Goal: Task Accomplishment & Management: Use online tool/utility

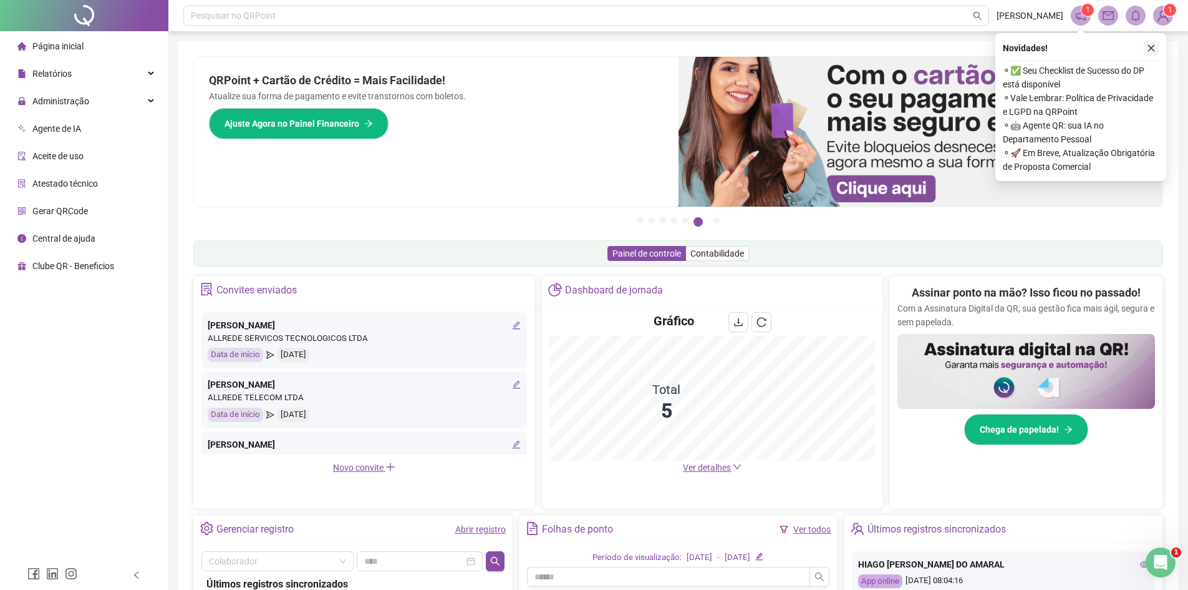
click at [1158, 46] on button "button" at bounding box center [1151, 48] width 15 height 15
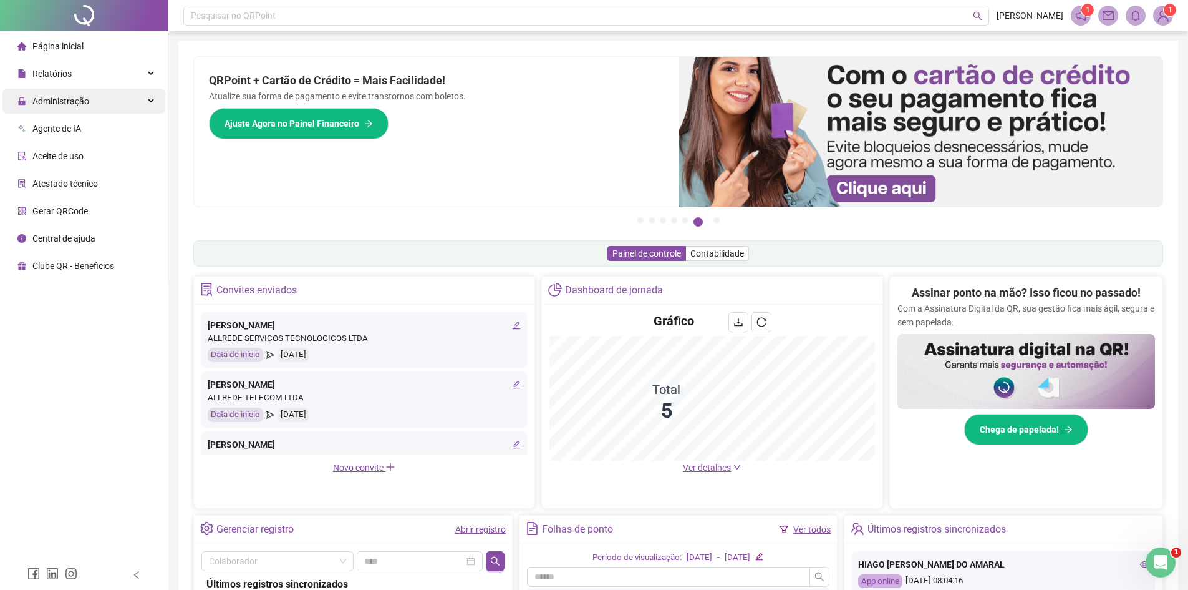
click at [140, 91] on div "Administração" at bounding box center [83, 101] width 163 height 25
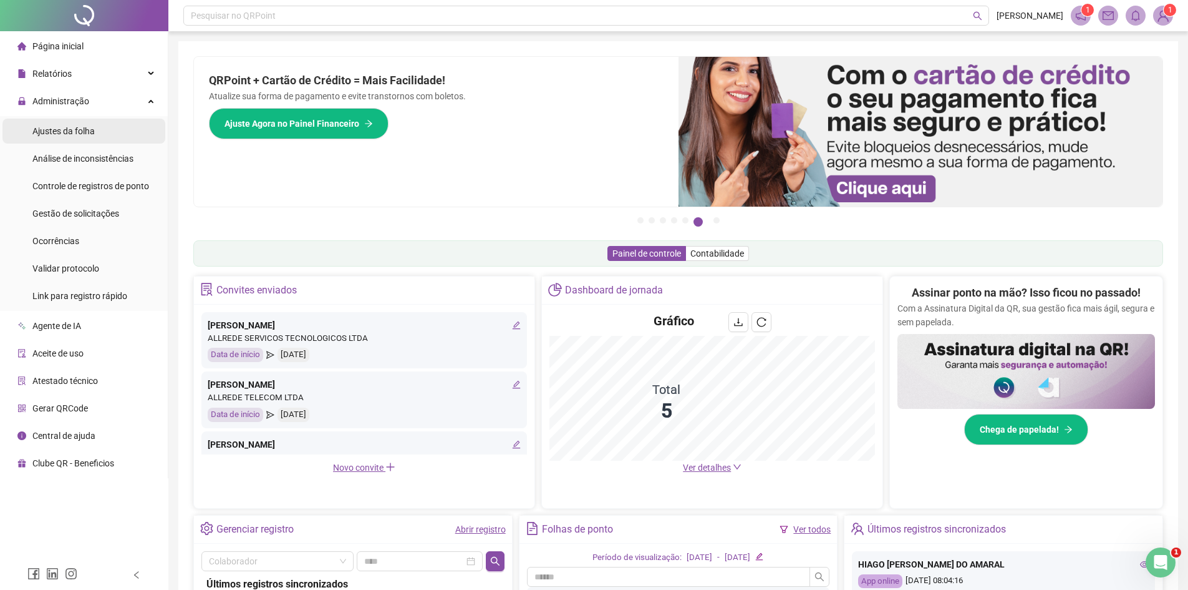
click at [111, 133] on li "Ajustes da folha" at bounding box center [83, 131] width 163 height 25
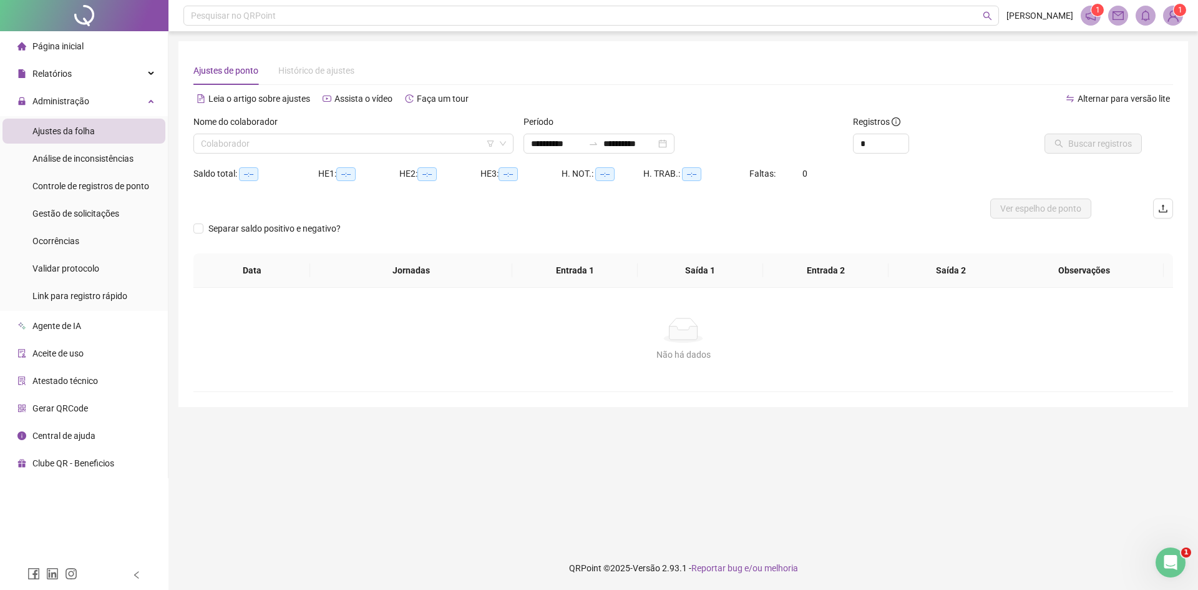
type input "**********"
click at [442, 133] on div "Nome do colaborador" at bounding box center [353, 124] width 320 height 19
click at [400, 148] on input "search" at bounding box center [348, 143] width 294 height 19
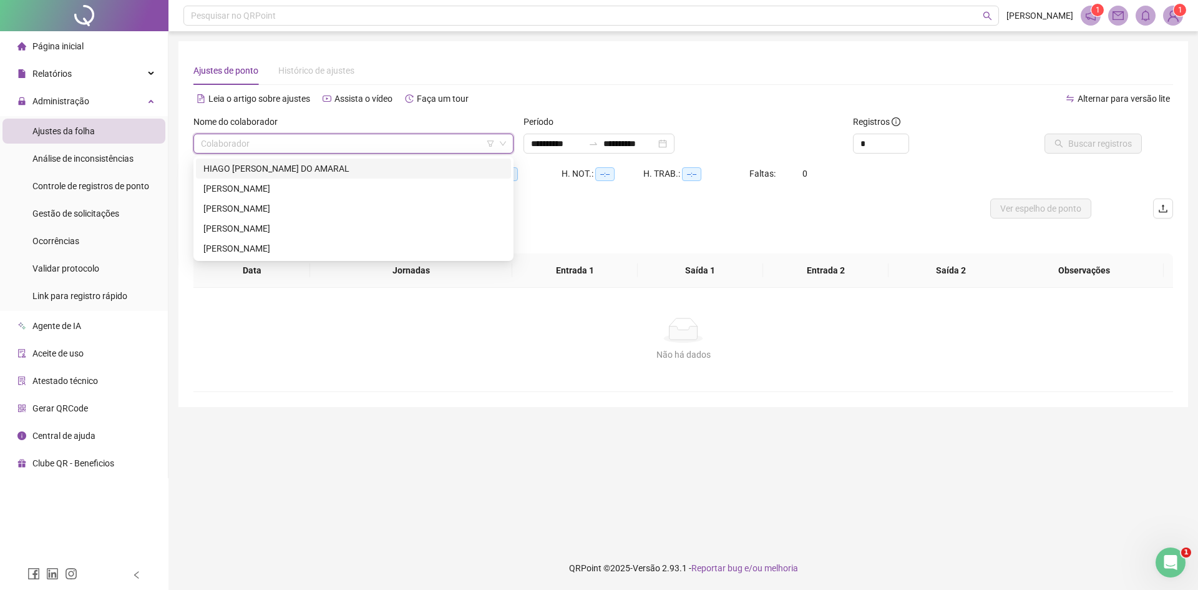
drag, startPoint x: 378, startPoint y: 168, endPoint x: 397, endPoint y: 175, distance: 20.3
click at [381, 171] on div "HIAGO [PERSON_NAME] DO AMARAL" at bounding box center [353, 169] width 300 height 14
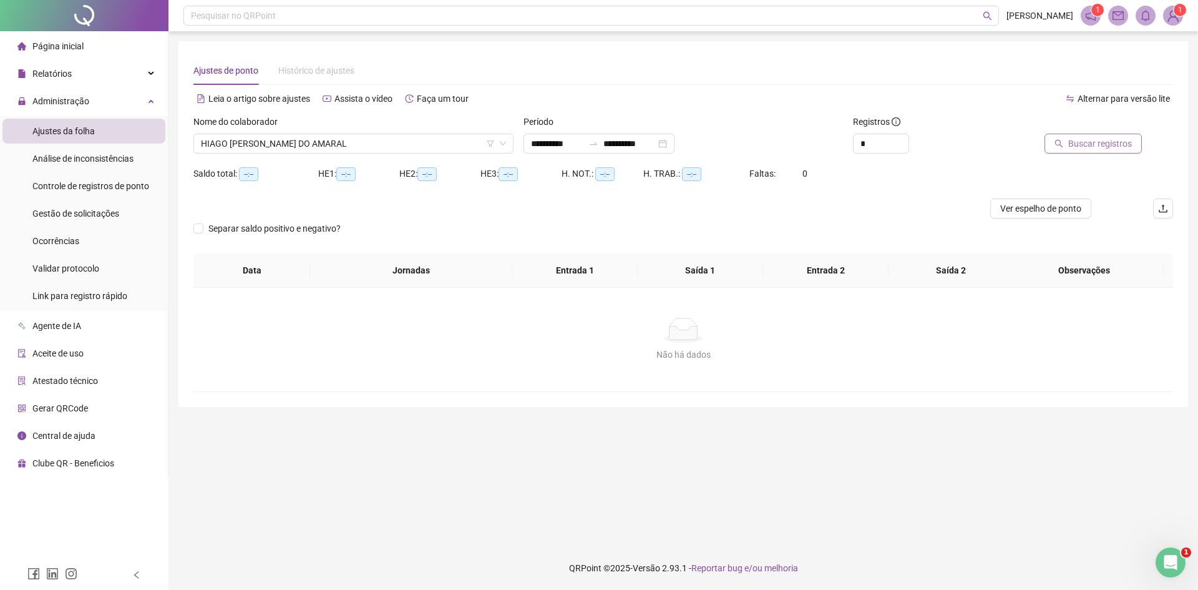
click at [1114, 140] on span "Buscar registros" at bounding box center [1100, 144] width 64 height 14
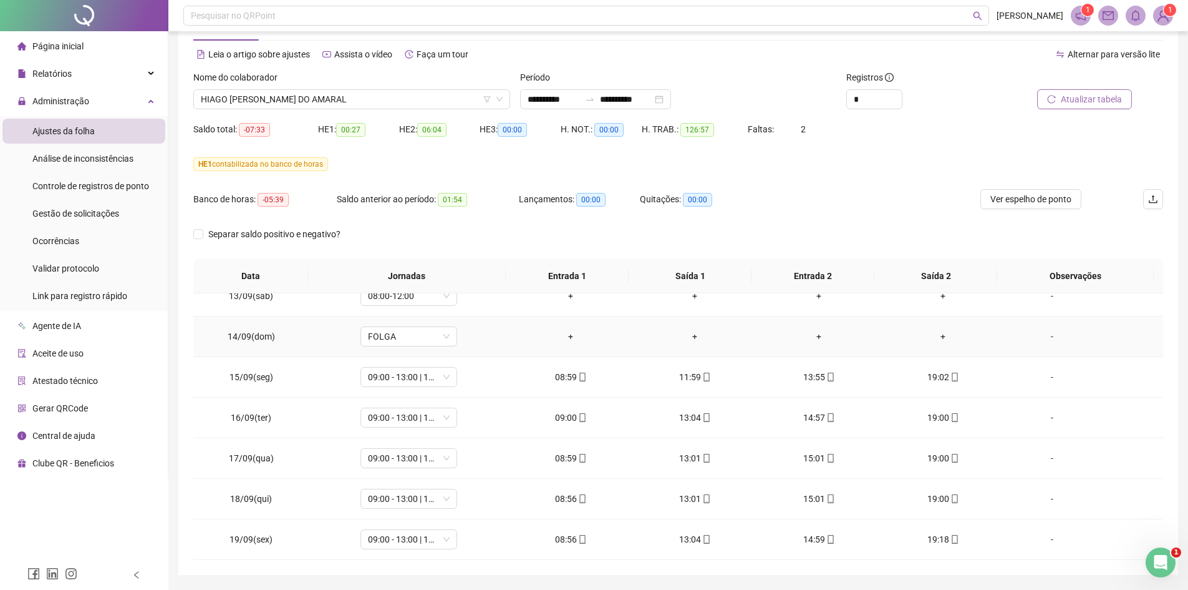
scroll to position [83, 0]
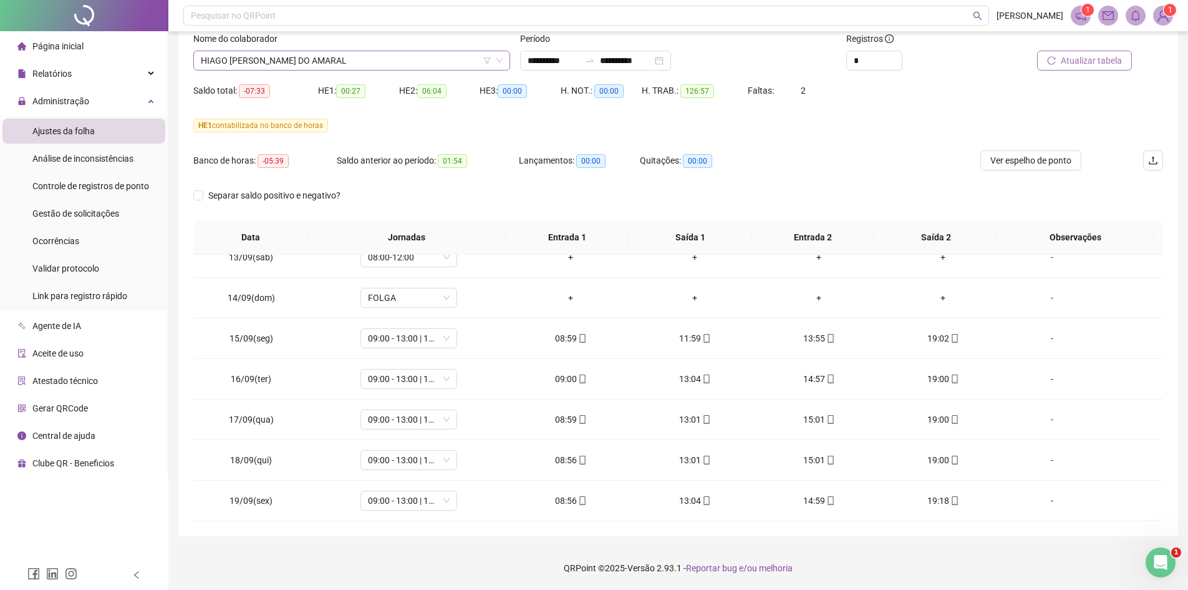
click at [371, 54] on span "HIAGO [PERSON_NAME] DO AMARAL" at bounding box center [352, 60] width 302 height 19
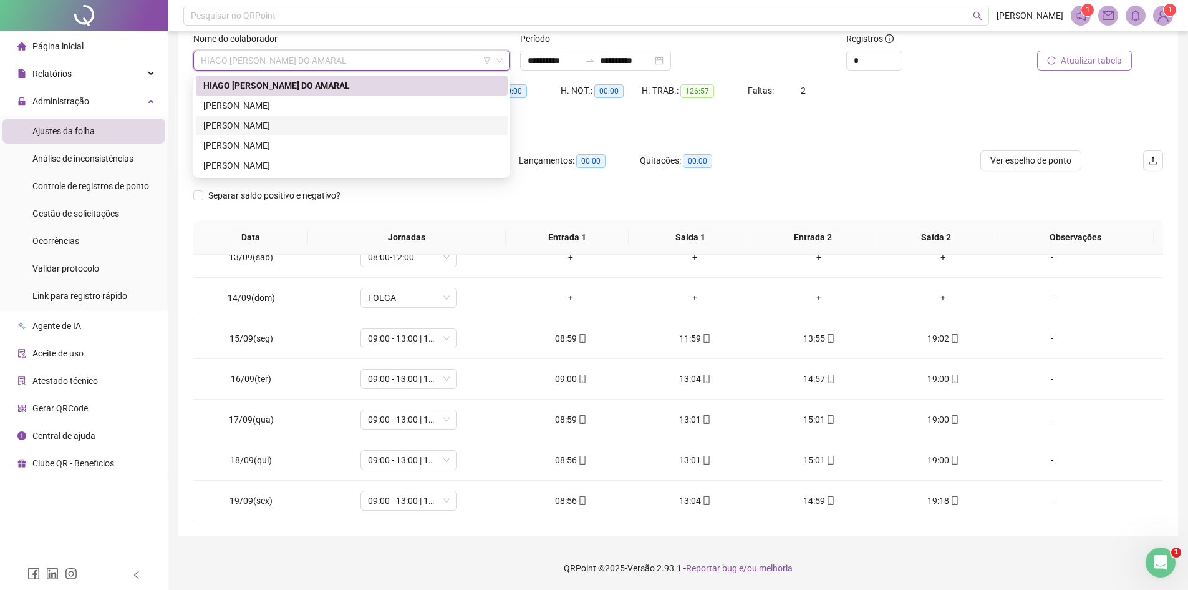
click at [351, 123] on div "[PERSON_NAME]" at bounding box center [351, 126] width 297 height 14
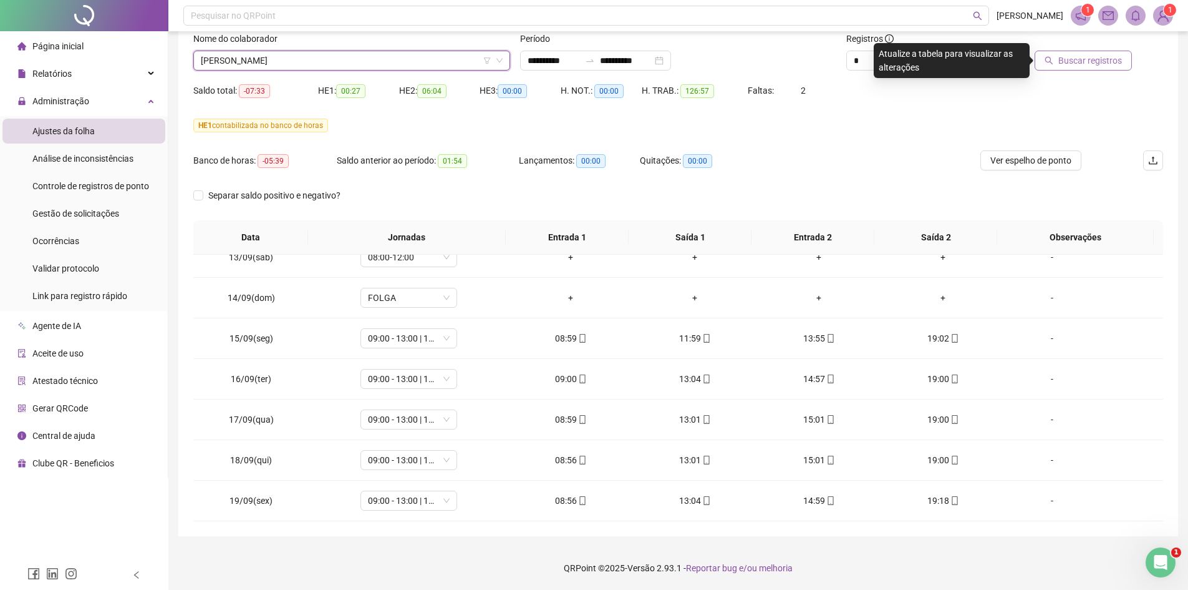
click at [1128, 55] on button "Buscar registros" at bounding box center [1083, 61] width 97 height 20
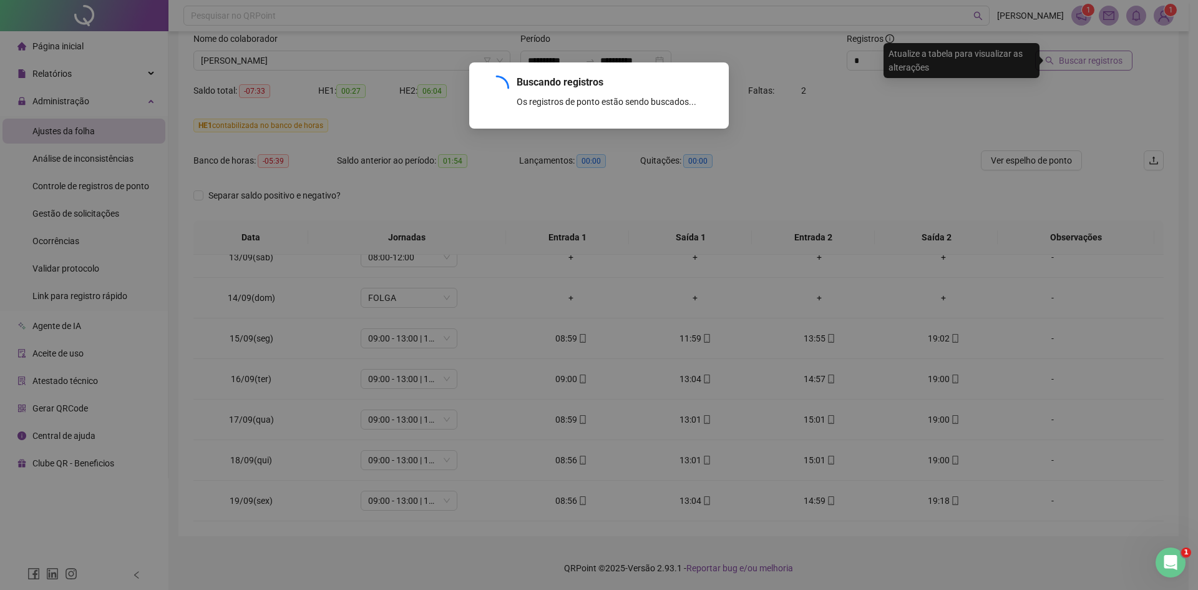
click at [1126, 61] on div "Buscando registros Os registros de ponto estão sendo buscados... OK" at bounding box center [599, 295] width 1198 height 590
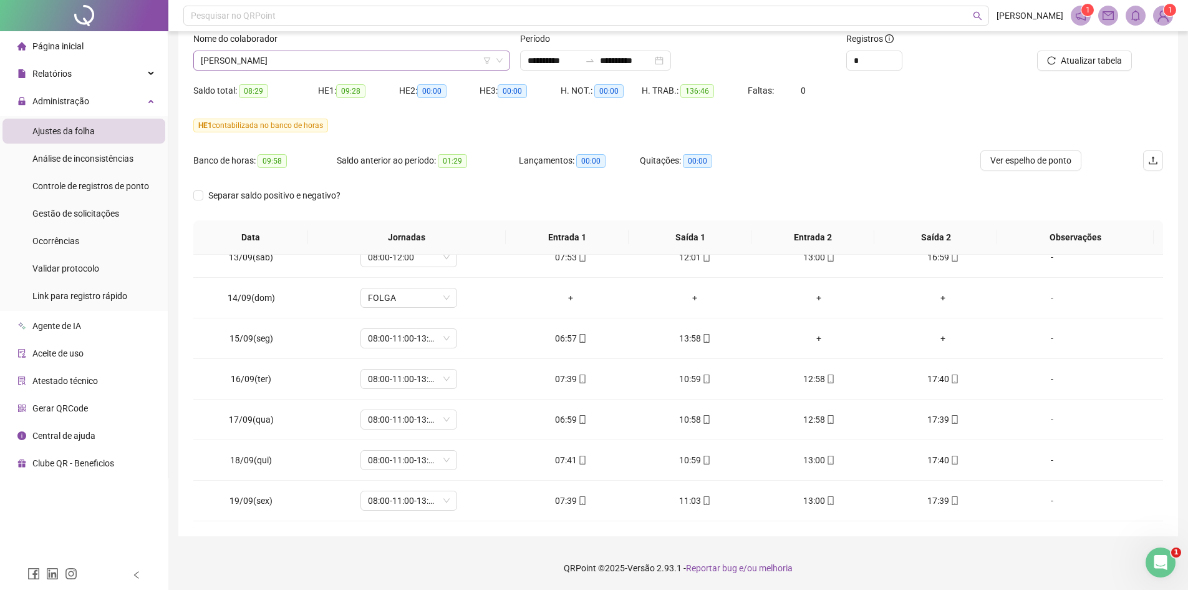
click at [261, 60] on span "[PERSON_NAME]" at bounding box center [352, 60] width 302 height 19
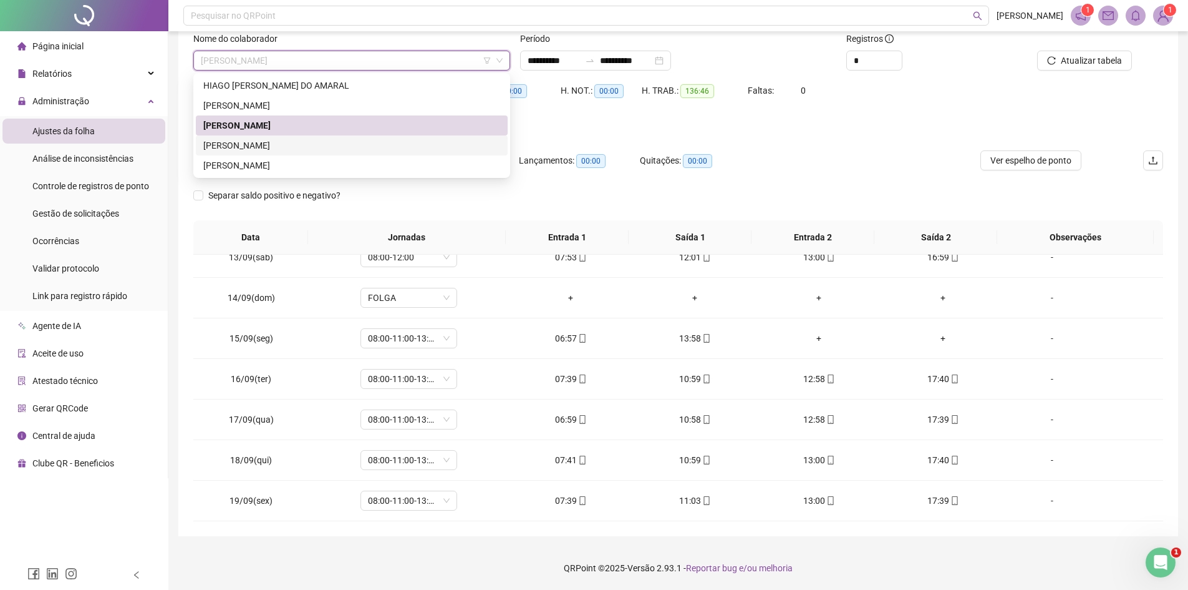
click at [296, 145] on div "[PERSON_NAME]" at bounding box center [351, 145] width 297 height 14
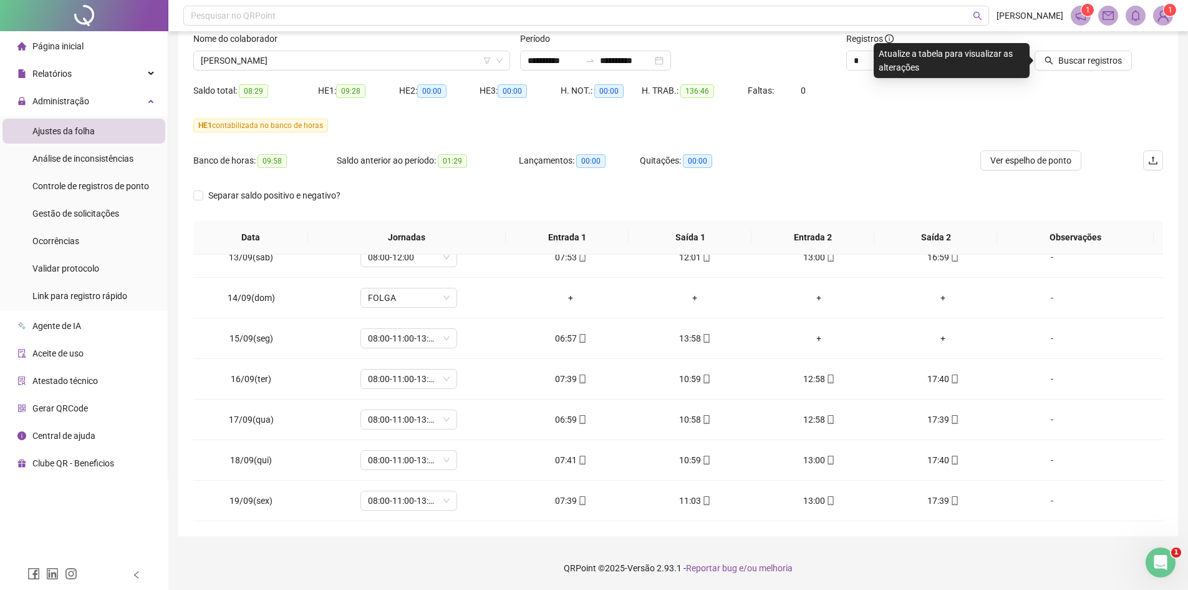
click at [303, 73] on div "Nome do colaborador [PERSON_NAME]" at bounding box center [351, 56] width 327 height 49
click at [304, 69] on span "[PERSON_NAME]" at bounding box center [352, 60] width 302 height 19
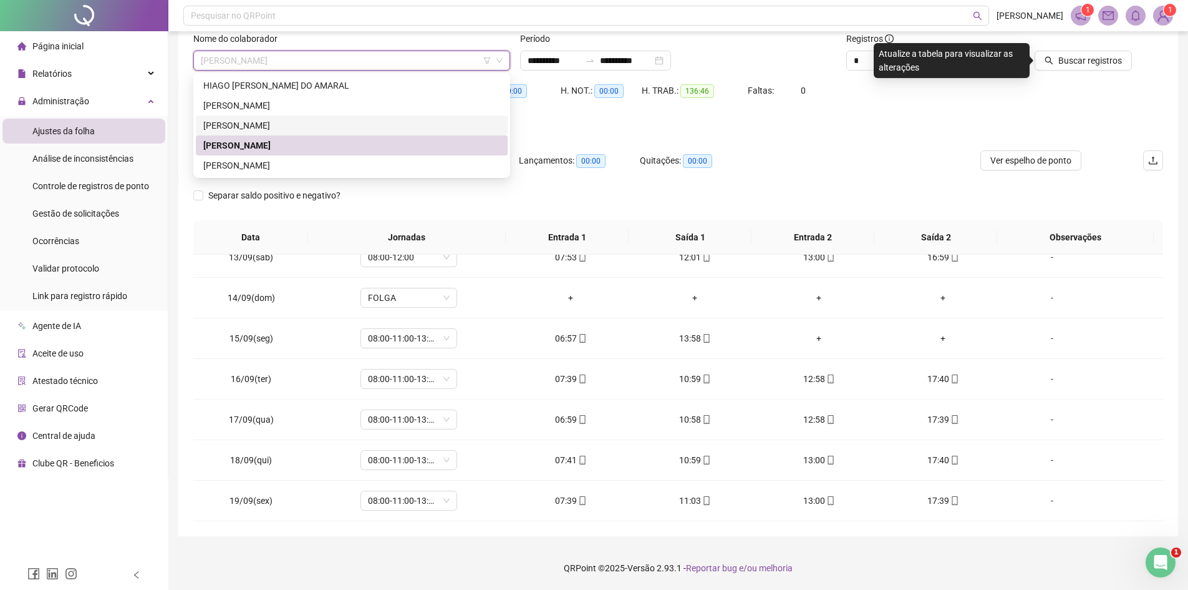
click at [286, 120] on div "[PERSON_NAME]" at bounding box center [351, 126] width 297 height 14
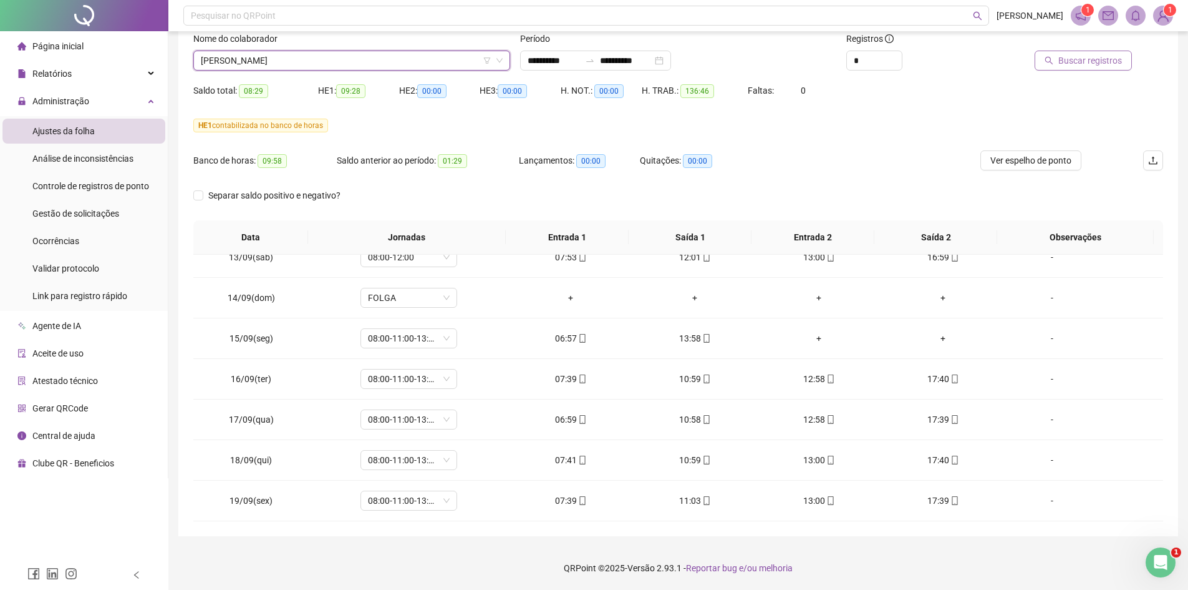
click at [1076, 58] on span "Buscar registros" at bounding box center [1091, 61] width 64 height 14
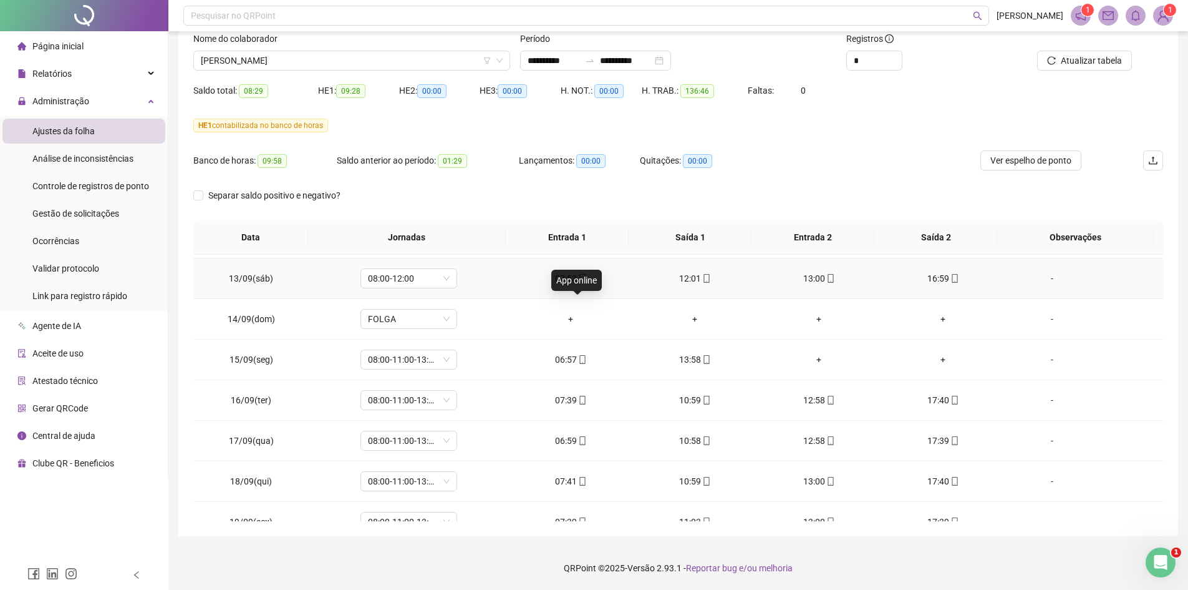
scroll to position [504, 0]
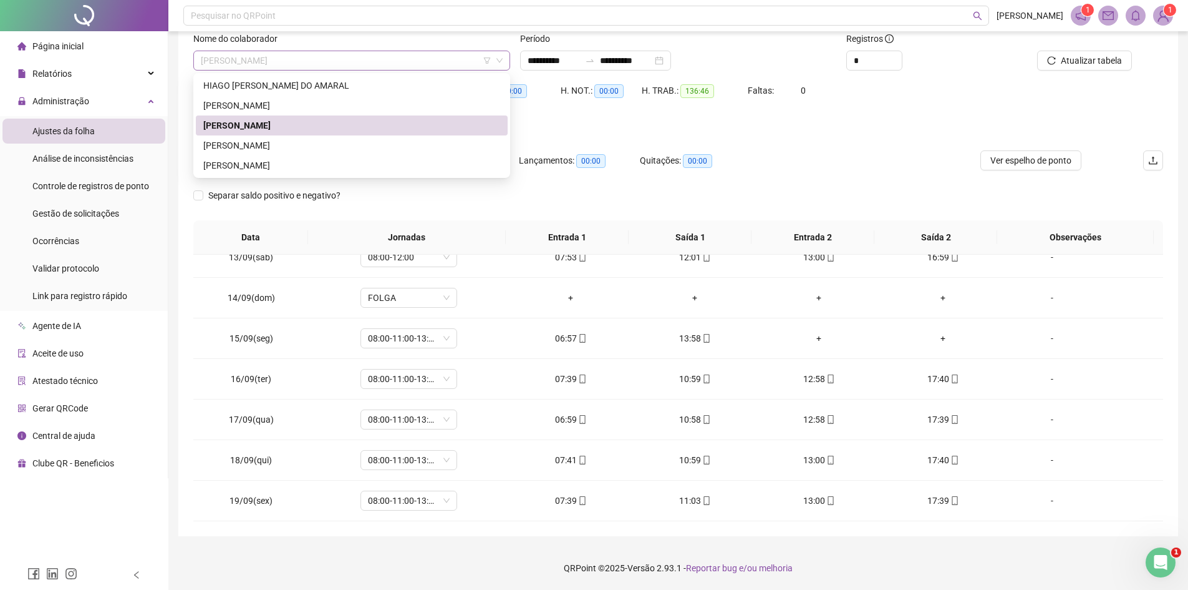
click at [330, 62] on span "[PERSON_NAME]" at bounding box center [352, 60] width 302 height 19
click at [318, 147] on div "[PERSON_NAME]" at bounding box center [351, 145] width 297 height 14
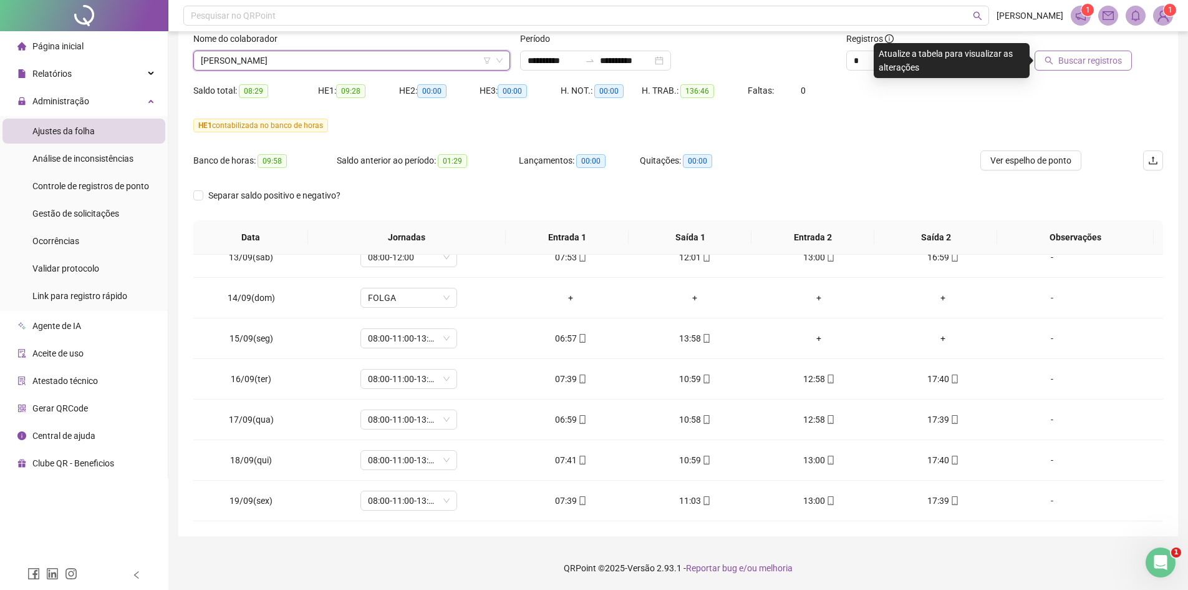
click at [1054, 67] on button "Buscar registros" at bounding box center [1083, 61] width 97 height 20
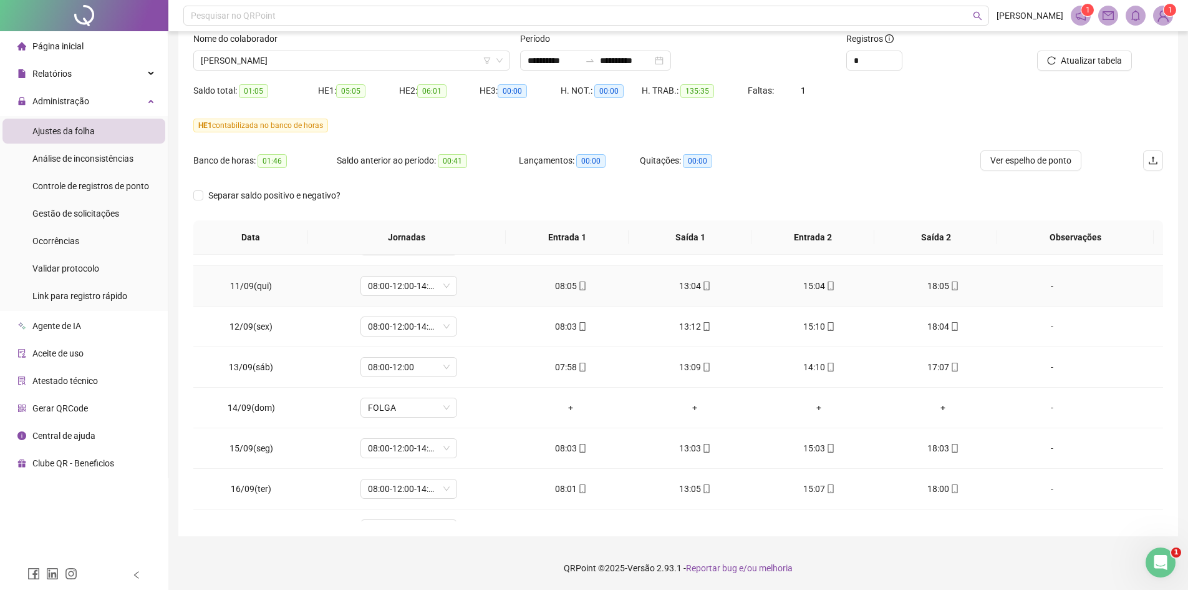
scroll to position [255, 0]
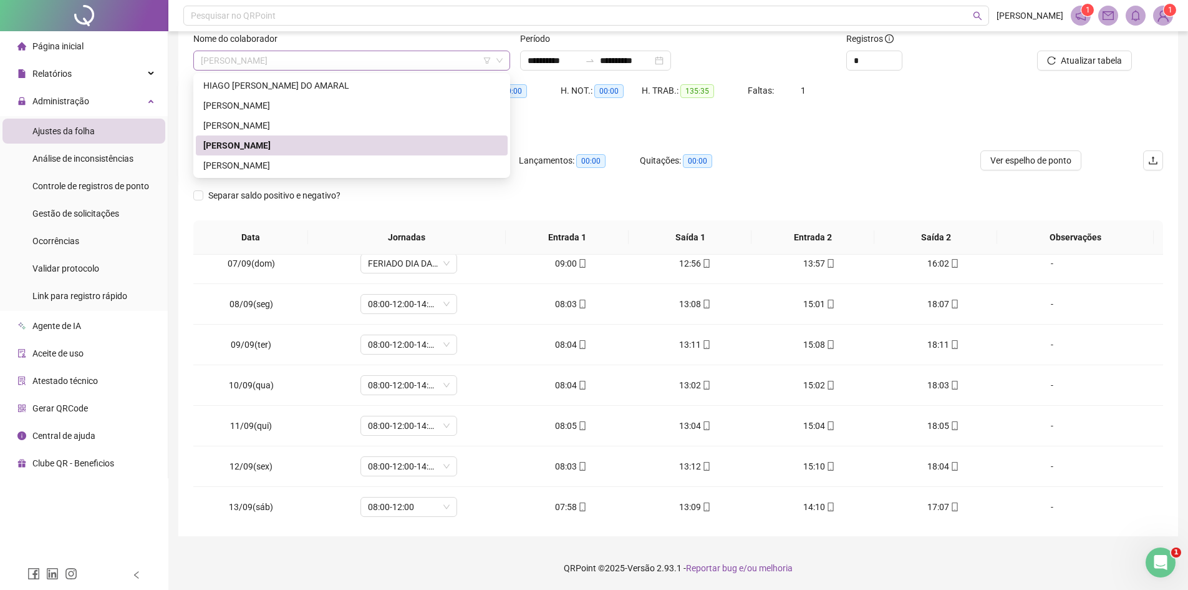
click at [322, 57] on span "[PERSON_NAME]" at bounding box center [352, 60] width 302 height 19
click at [296, 167] on div "[PERSON_NAME]" at bounding box center [351, 165] width 297 height 14
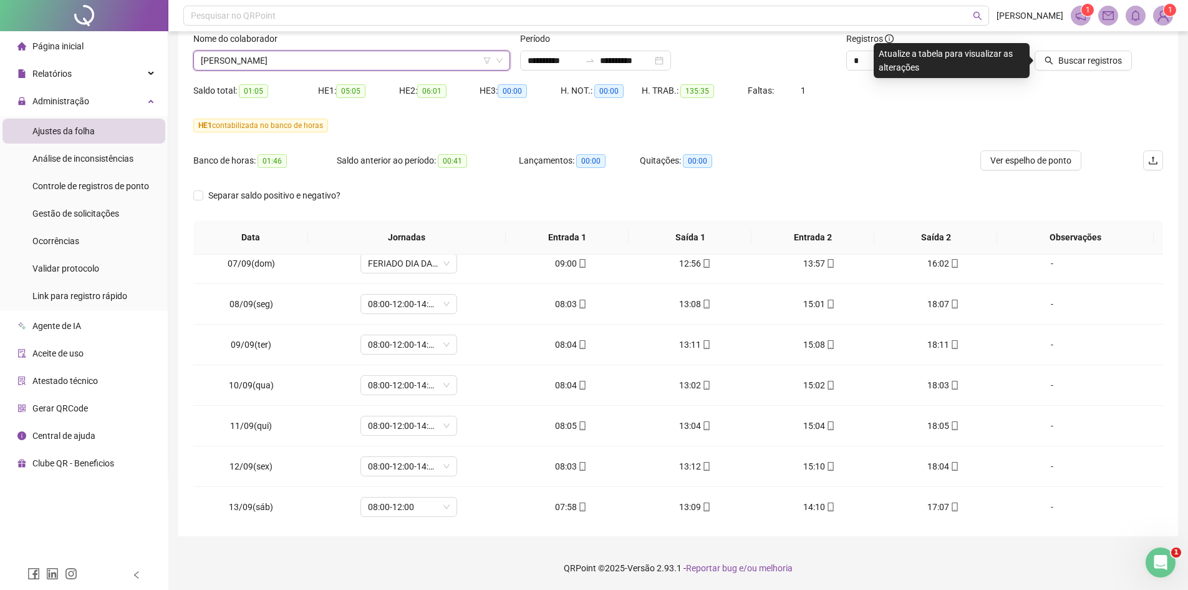
click at [1117, 72] on div "Buscar registros" at bounding box center [1086, 56] width 163 height 49
click at [1117, 70] on div "Buscar registros" at bounding box center [1086, 56] width 163 height 49
click at [1112, 64] on span "Buscar registros" at bounding box center [1091, 61] width 64 height 14
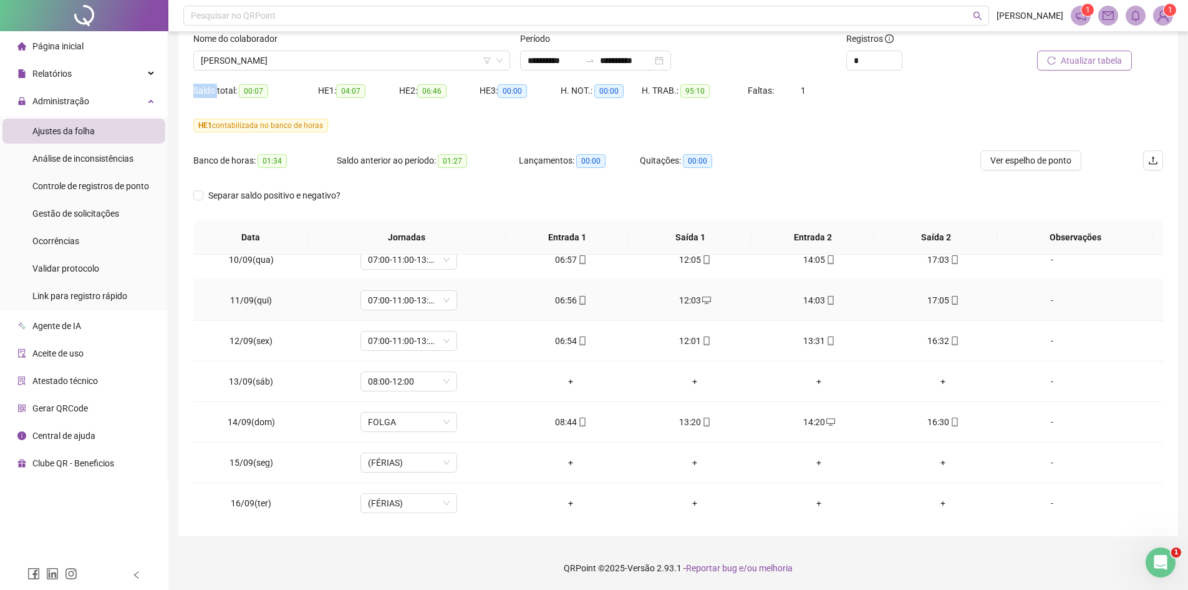
scroll to position [504, 0]
